Goal: Task Accomplishment & Management: Use online tool/utility

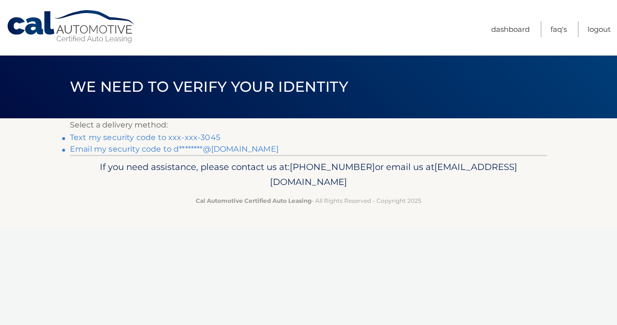
click at [187, 135] on link "Text my security code to xxx-xxx-3045" at bounding box center [145, 137] width 150 height 9
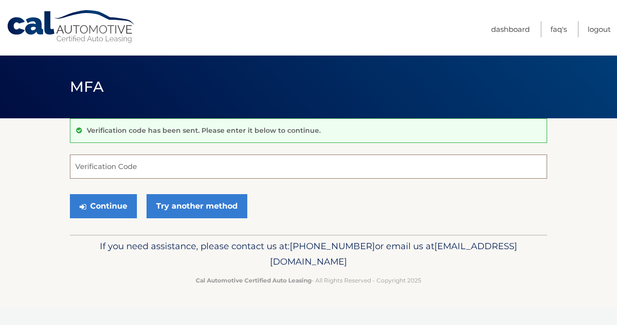
click at [143, 157] on input "Verification Code" at bounding box center [308, 166] width 477 height 24
type input "213915"
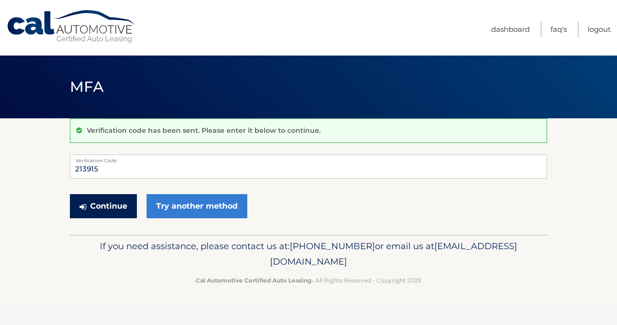
click at [100, 200] on button "Continue" at bounding box center [103, 206] width 67 height 24
